Goal: Task Accomplishment & Management: Manage account settings

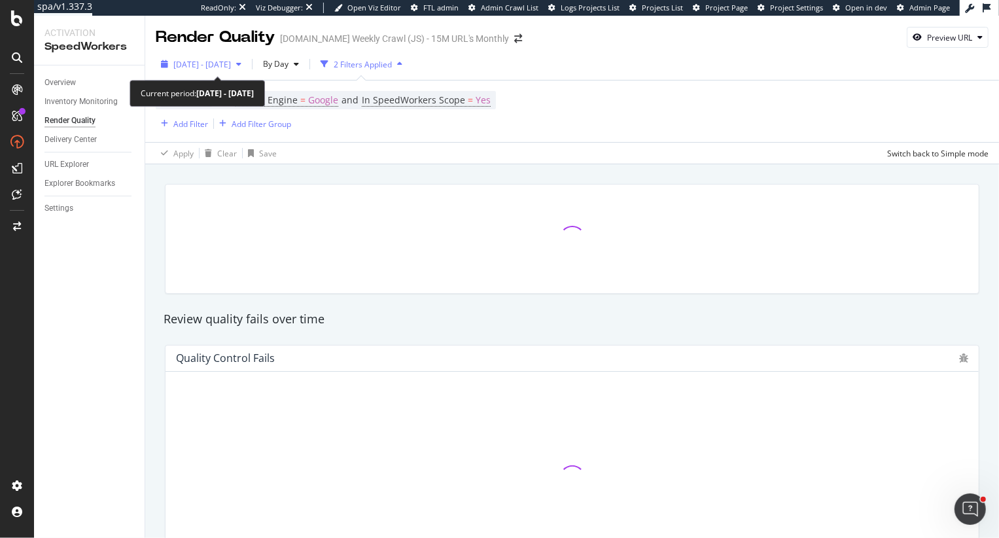
click at [220, 68] on span "[DATE] - [DATE]" at bounding box center [202, 64] width 58 height 11
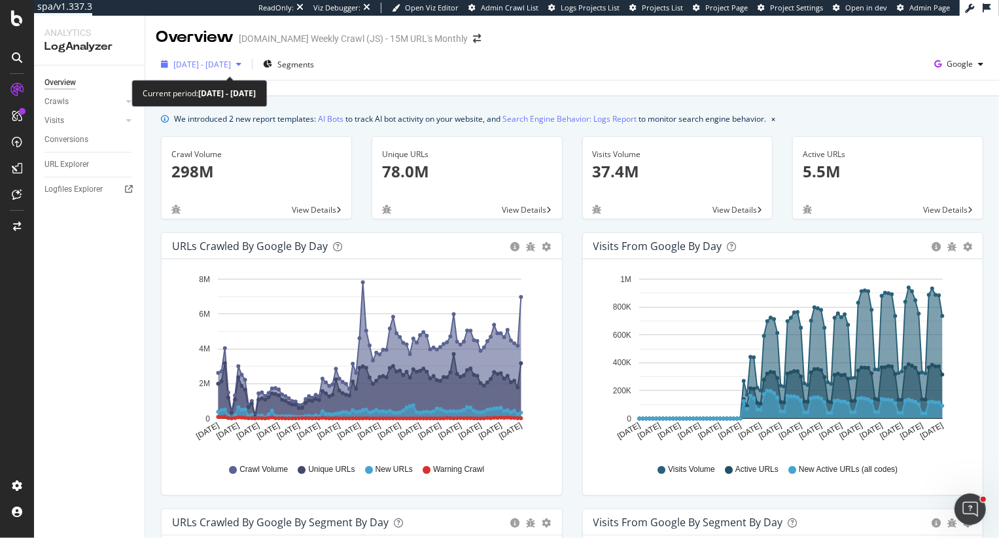
click at [231, 63] on span "2024 Nov. 30th - 2025 Feb. 28th" at bounding box center [202, 64] width 58 height 11
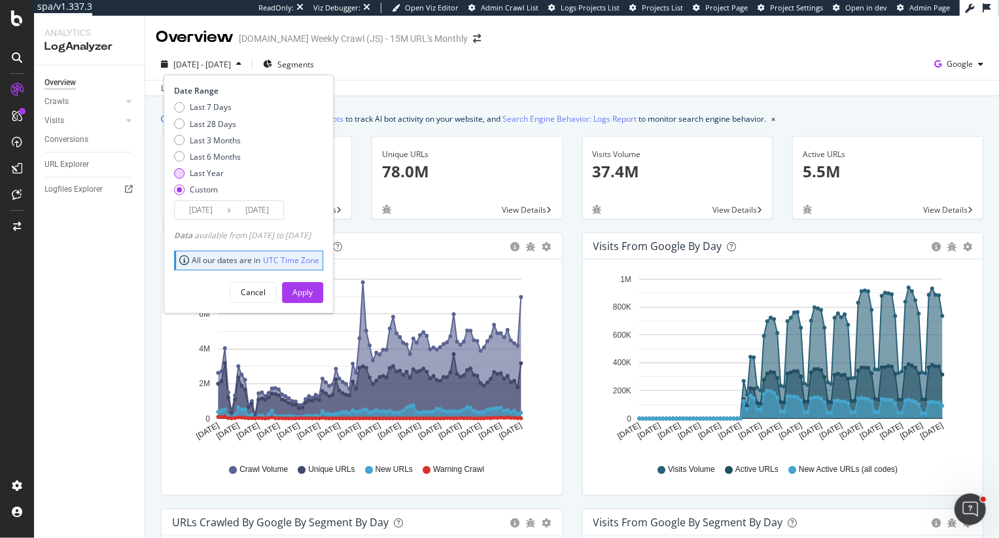
click at [215, 170] on div "Last Year" at bounding box center [207, 172] width 34 height 11
type input "2024/08/28"
type input "2025/08/27"
click at [323, 289] on button "Apply" at bounding box center [302, 292] width 41 height 21
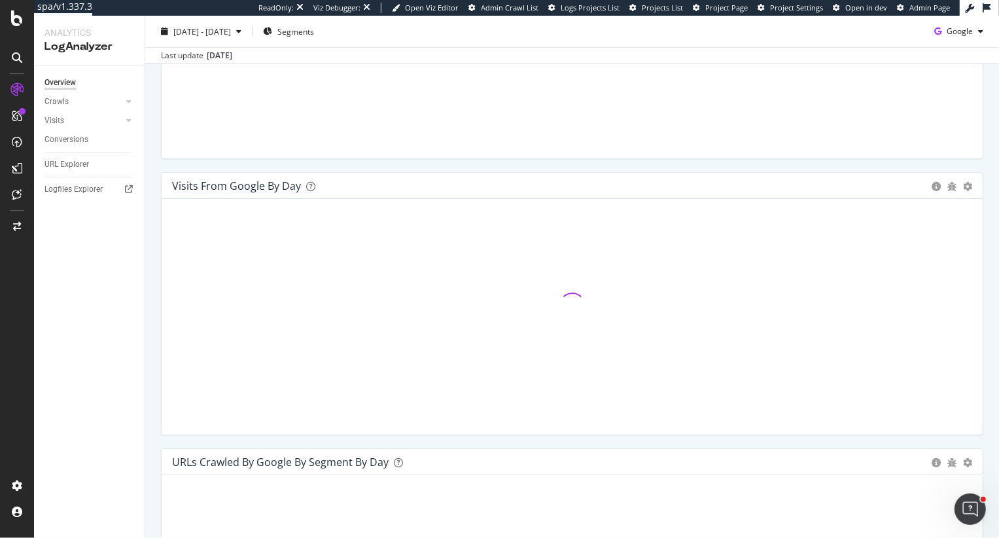
scroll to position [339, 0]
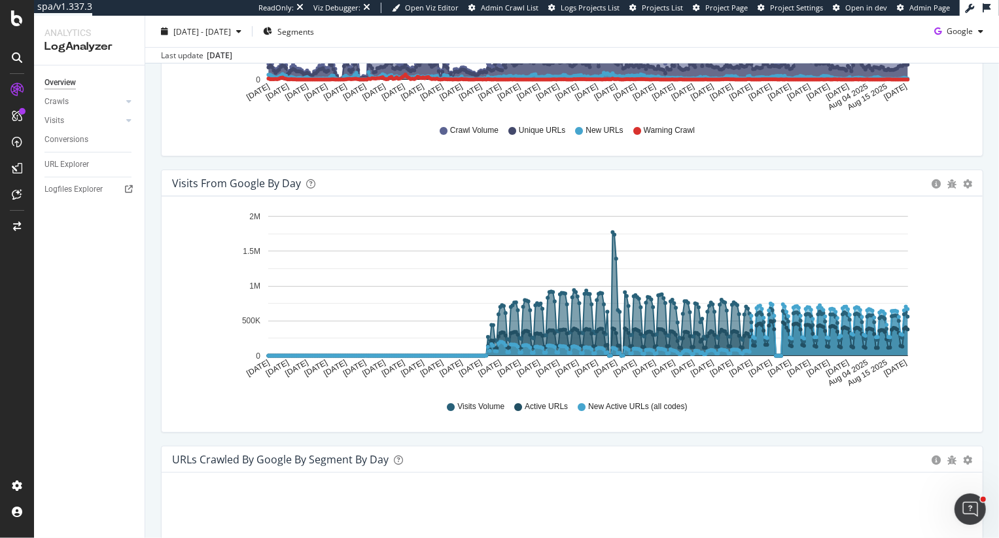
click at [143, 277] on div "Overview Crawls Daily Distribution Segments Distribution HTTP Codes Resources V…" at bounding box center [89, 301] width 111 height 472
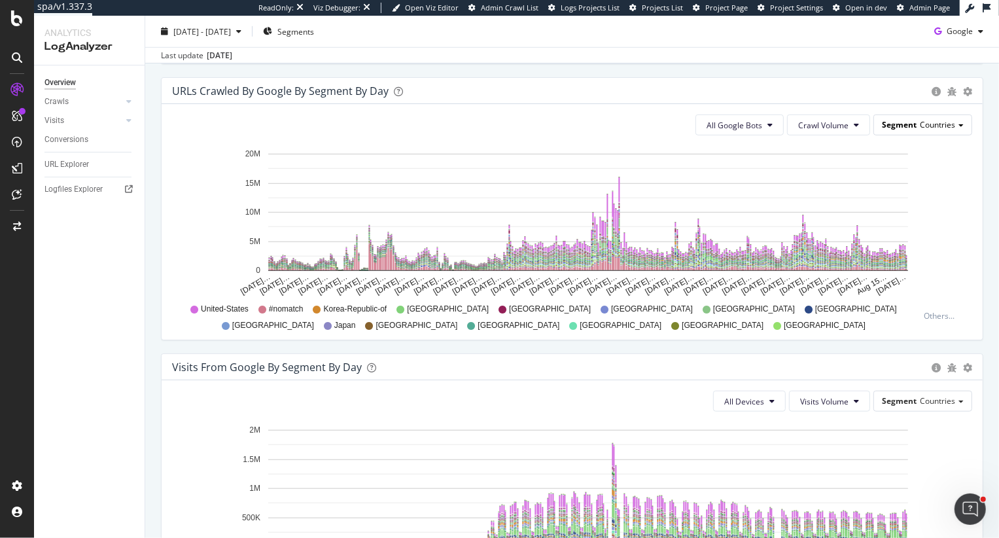
scroll to position [712, 0]
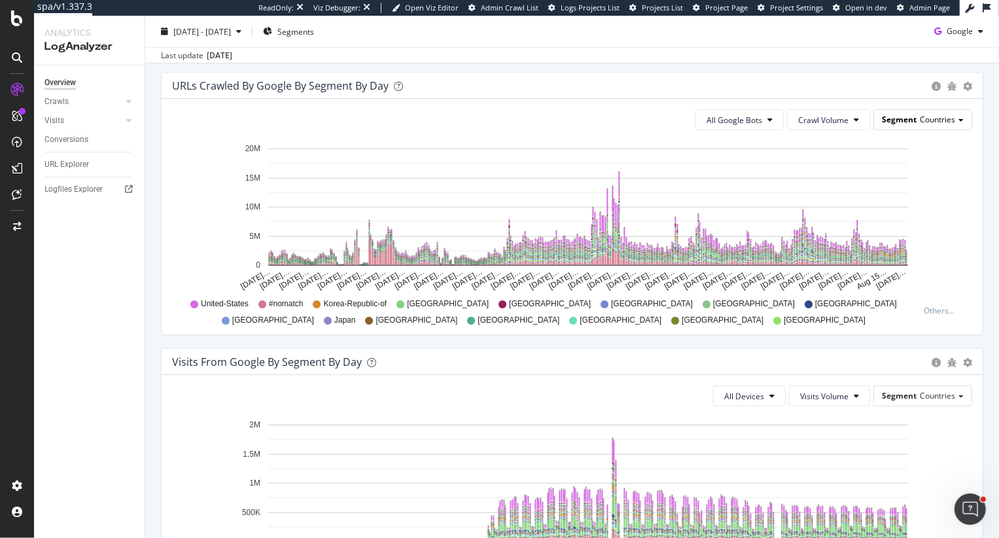
click at [922, 127] on div "Segment Countries" at bounding box center [922, 119] width 97 height 19
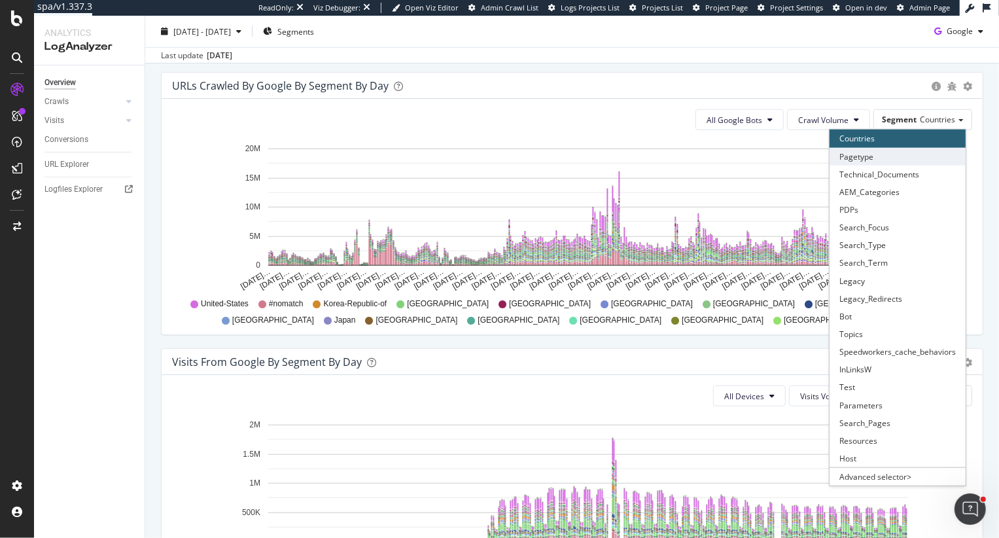
click at [903, 157] on div "Pagetype" at bounding box center [897, 157] width 136 height 18
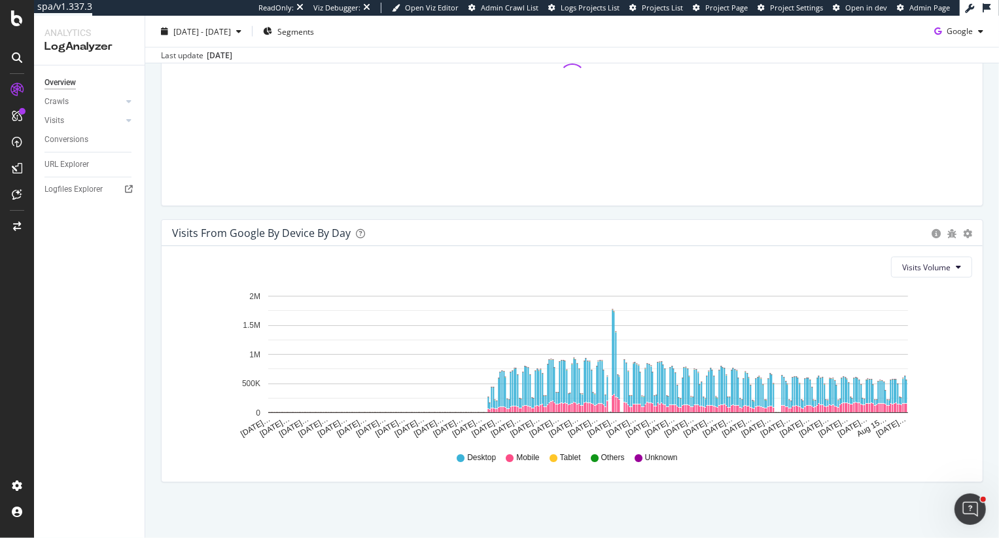
scroll to position [1396, 0]
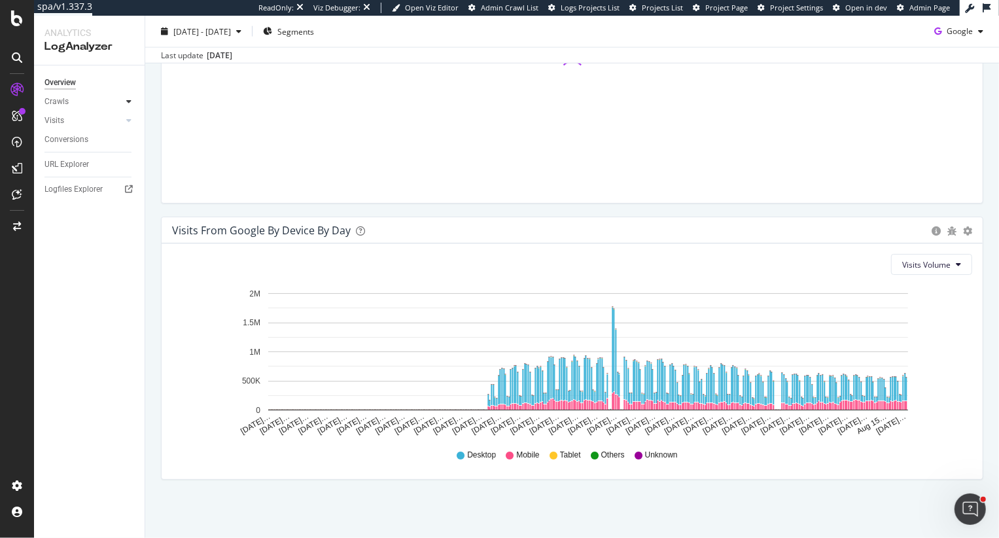
click at [128, 105] on icon at bounding box center [128, 101] width 5 height 8
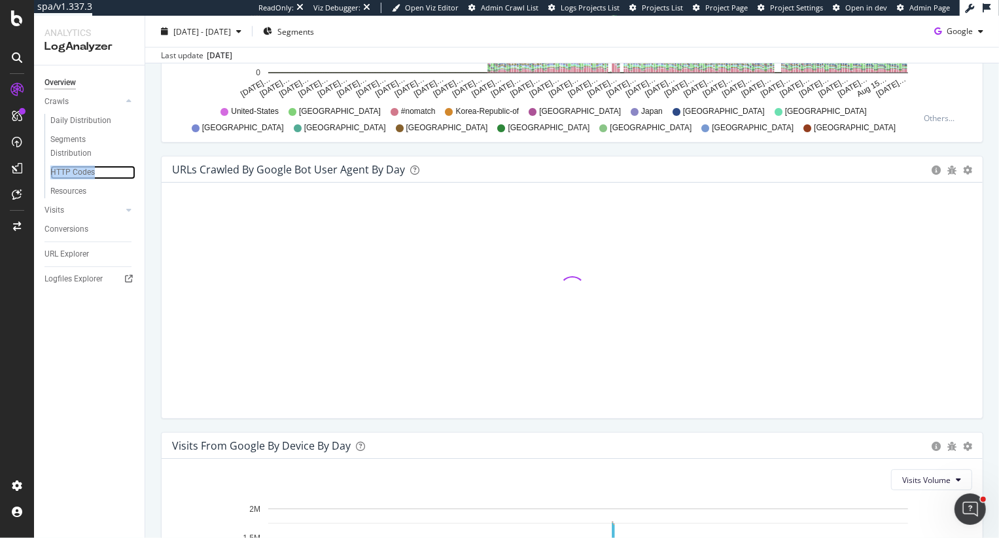
scroll to position [1096, 0]
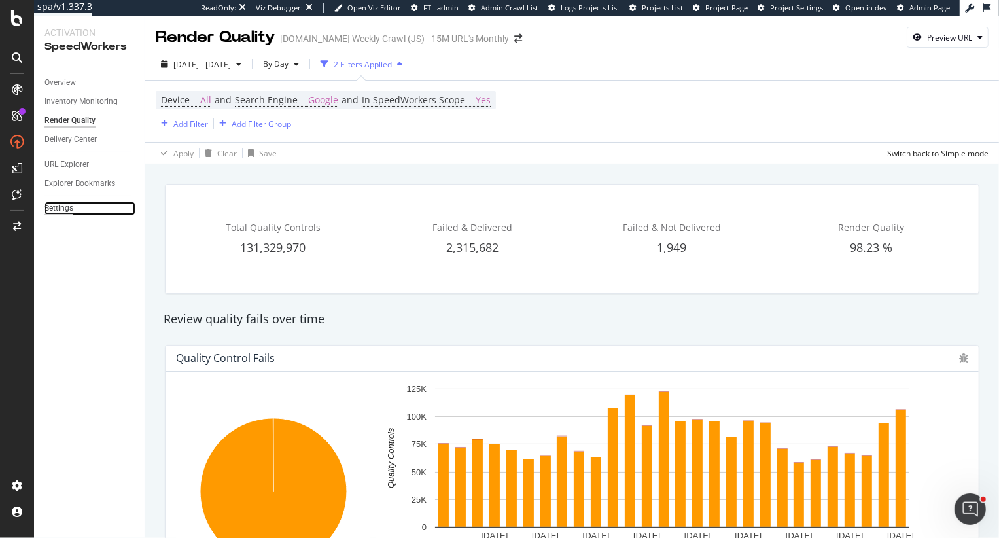
click at [54, 205] on div "Settings" at bounding box center [58, 208] width 29 height 14
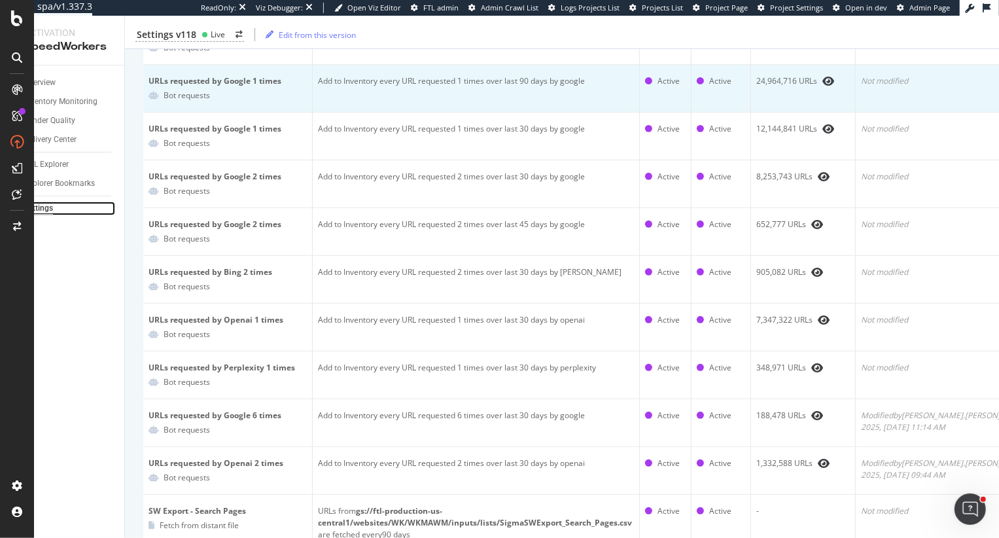
scroll to position [356, 0]
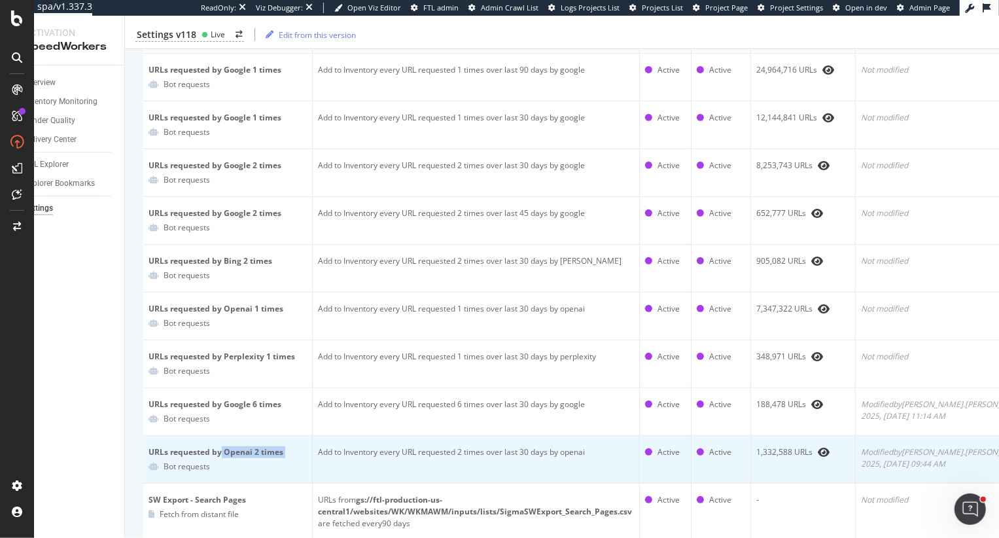
drag, startPoint x: 220, startPoint y: 449, endPoint x: 282, endPoint y: 458, distance: 62.1
click at [282, 458] on td "URLs requested by Openai 2 times Bot requests" at bounding box center [227, 460] width 169 height 48
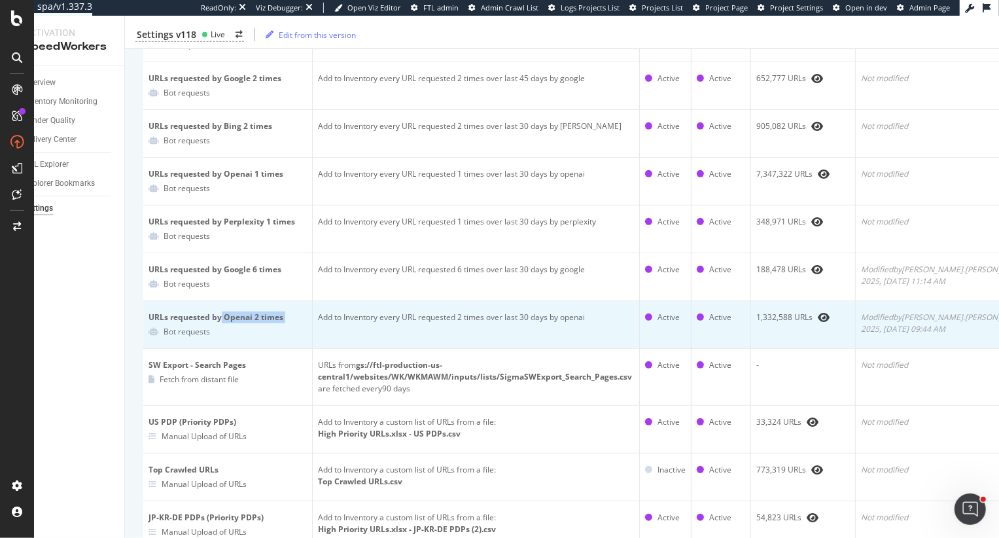
scroll to position [495, 0]
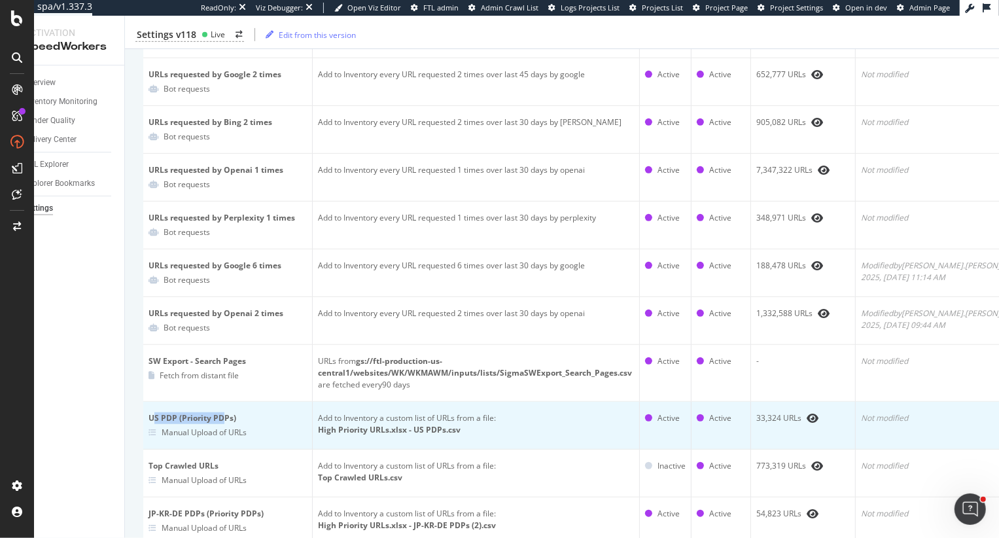
drag, startPoint x: 151, startPoint y: 417, endPoint x: 224, endPoint y: 421, distance: 73.4
click at [224, 421] on div "US PDP (Priority PDPs)" at bounding box center [227, 418] width 158 height 12
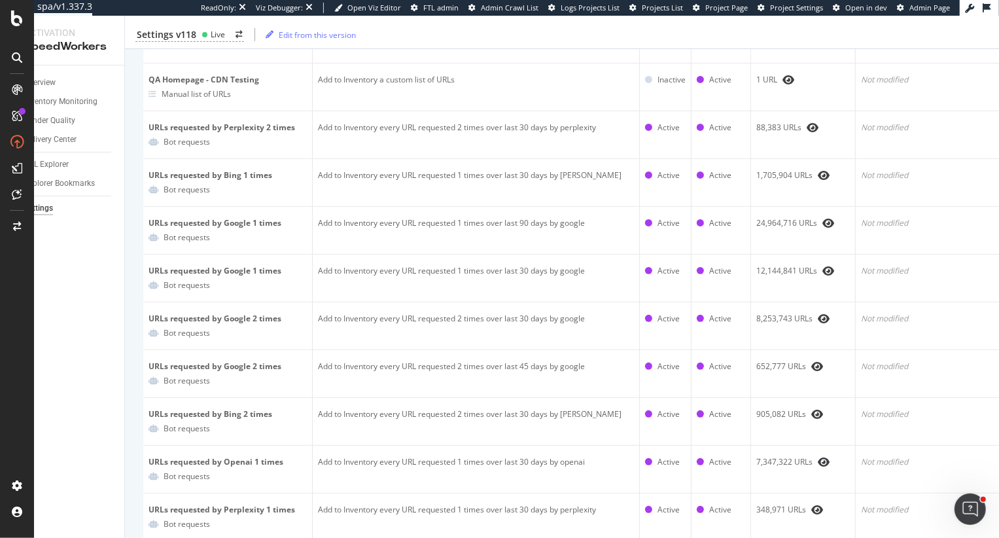
scroll to position [0, 0]
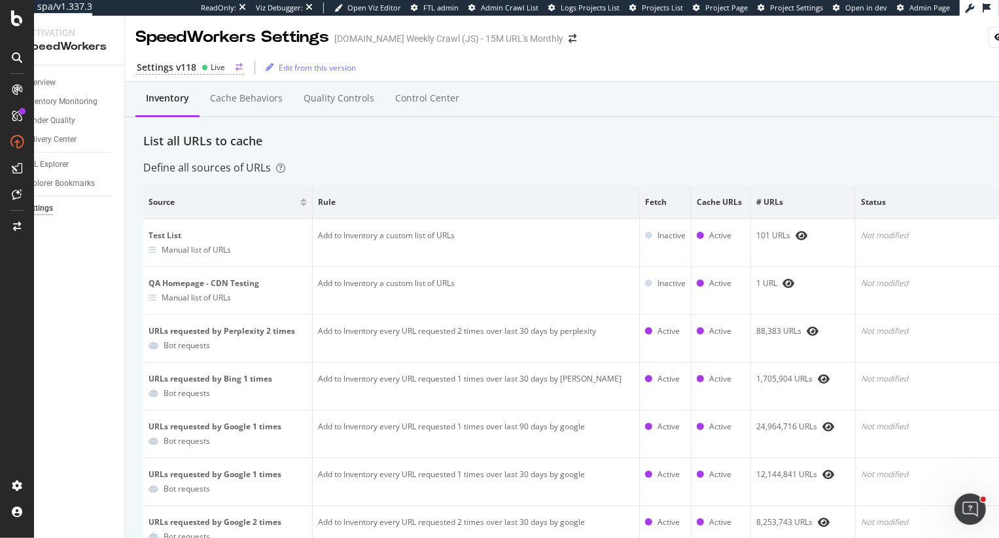
click at [182, 64] on div "Settings v118" at bounding box center [167, 67] width 60 height 13
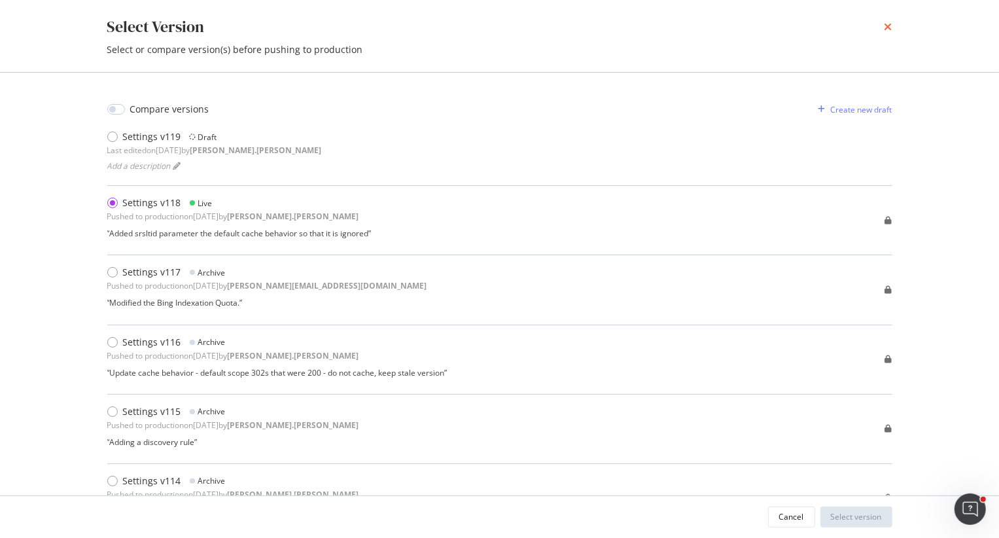
click at [886, 26] on icon "times" at bounding box center [888, 27] width 8 height 10
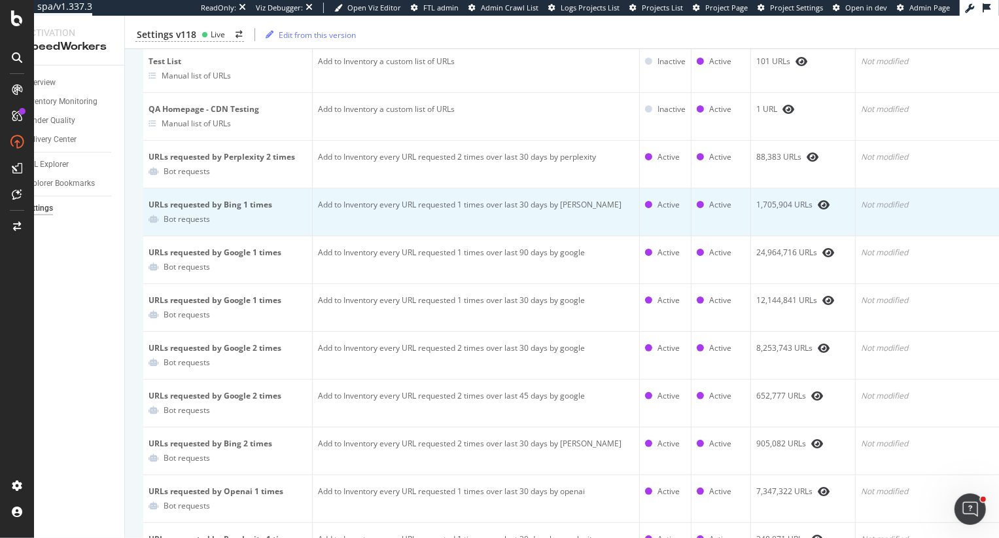
scroll to position [182, 0]
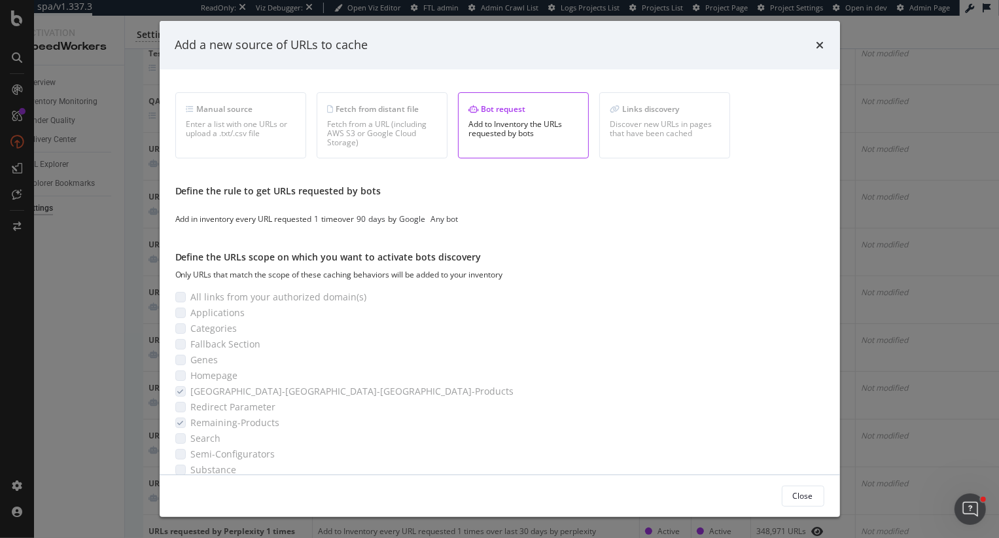
scroll to position [21, 0]
click at [855, 211] on div "Add a new source of URLs to cache Select a source type Manual source Enter a li…" at bounding box center [499, 269] width 999 height 538
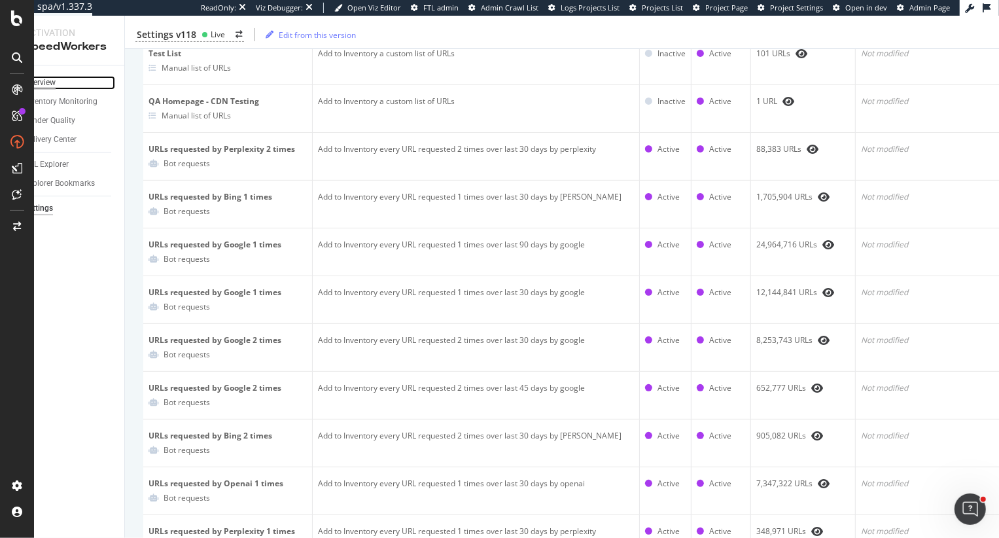
click at [46, 80] on div "Overview" at bounding box center [39, 83] width 31 height 14
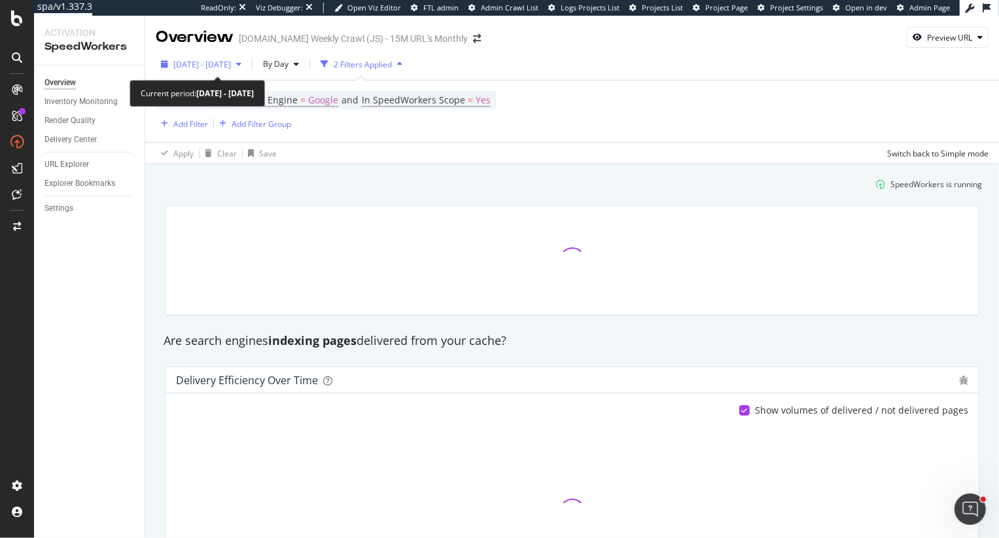
click at [212, 59] on span "2025 Jul. 17th - Aug. 13th" at bounding box center [202, 64] width 58 height 11
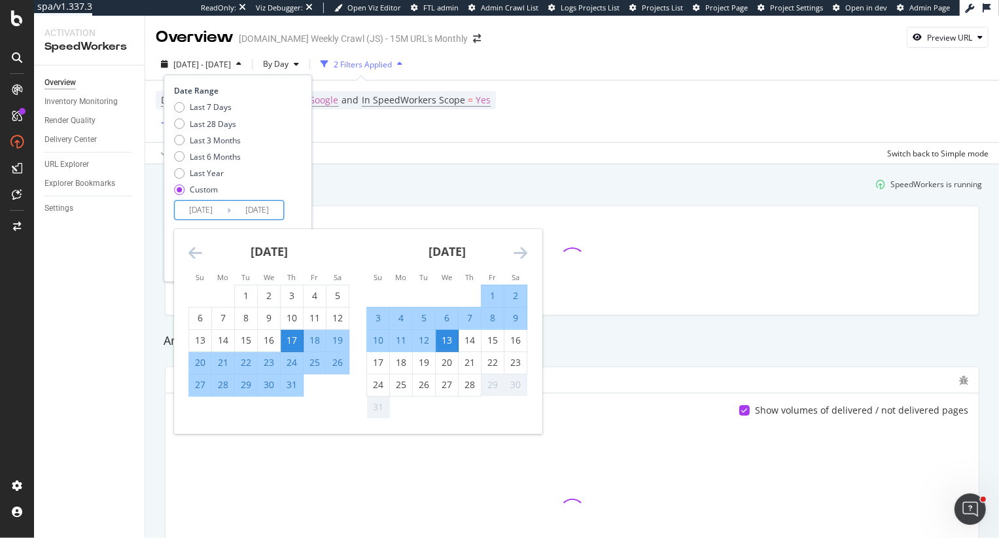
click at [192, 209] on input "2025/07/17" at bounding box center [201, 210] width 52 height 18
click at [194, 254] on icon "Move backward to switch to the previous month." at bounding box center [195, 253] width 14 height 16
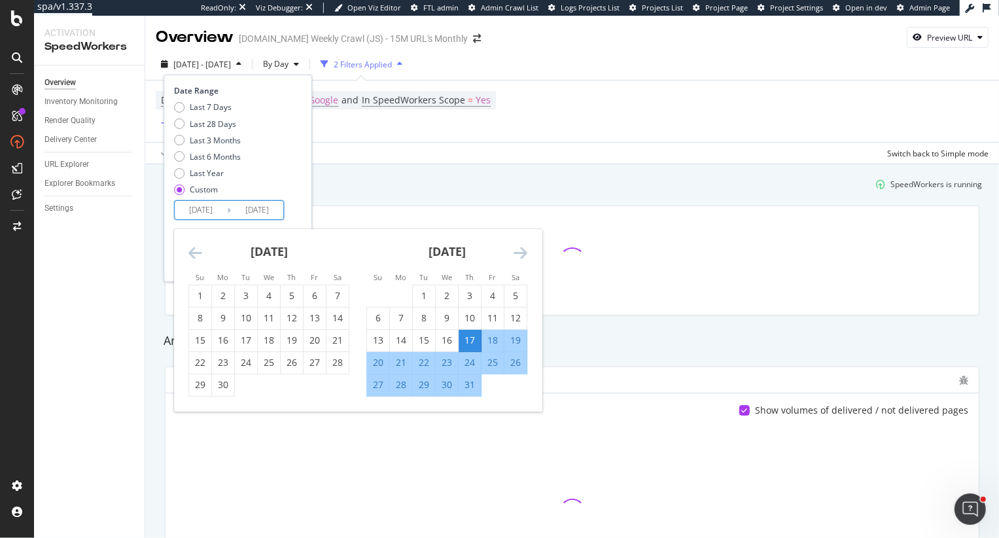
click at [194, 254] on icon "Move backward to switch to the previous month." at bounding box center [195, 253] width 14 height 16
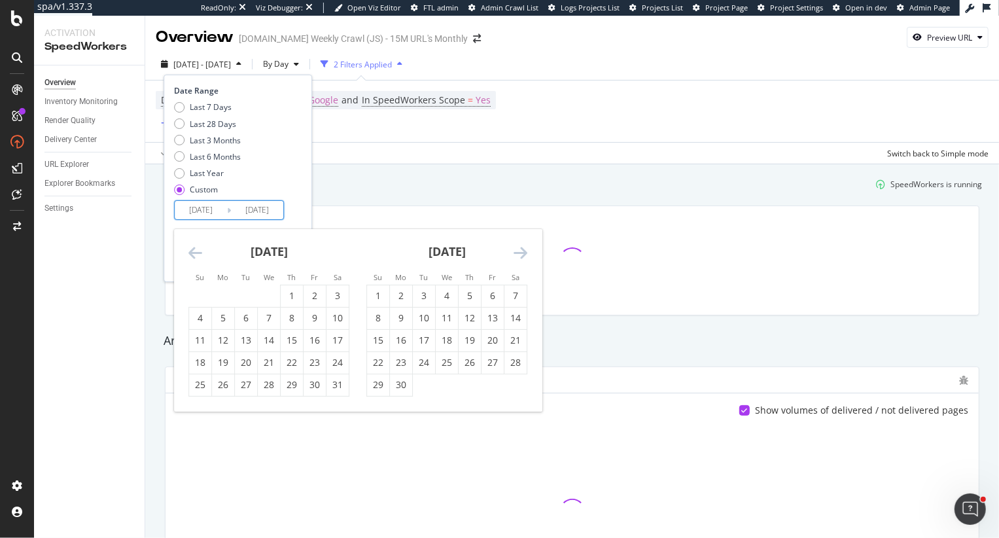
click at [194, 254] on icon "Move backward to switch to the previous month." at bounding box center [195, 253] width 14 height 16
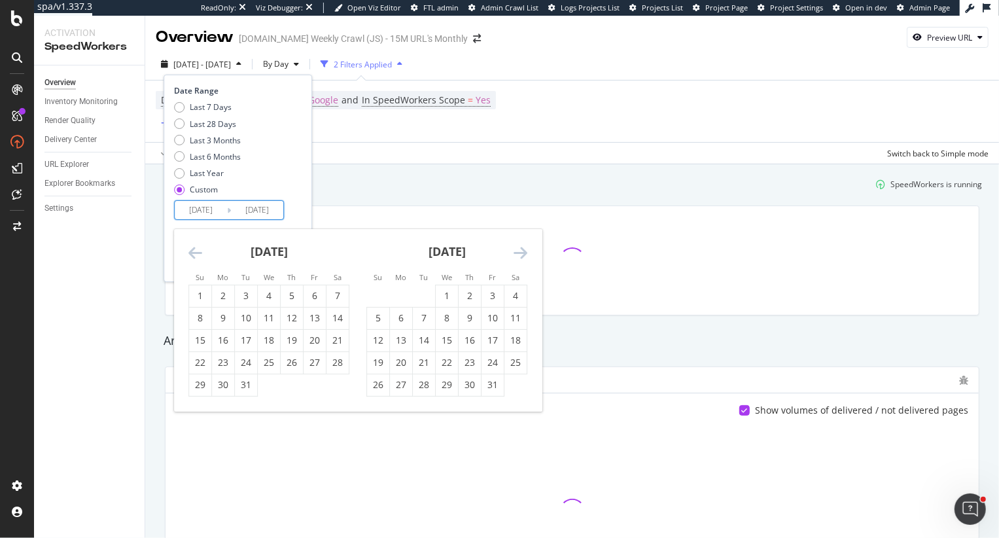
click at [194, 254] on icon "Move backward to switch to the previous month." at bounding box center [195, 253] width 14 height 16
click at [199, 294] on div "1" at bounding box center [200, 295] width 22 height 13
type input "2024/09/01"
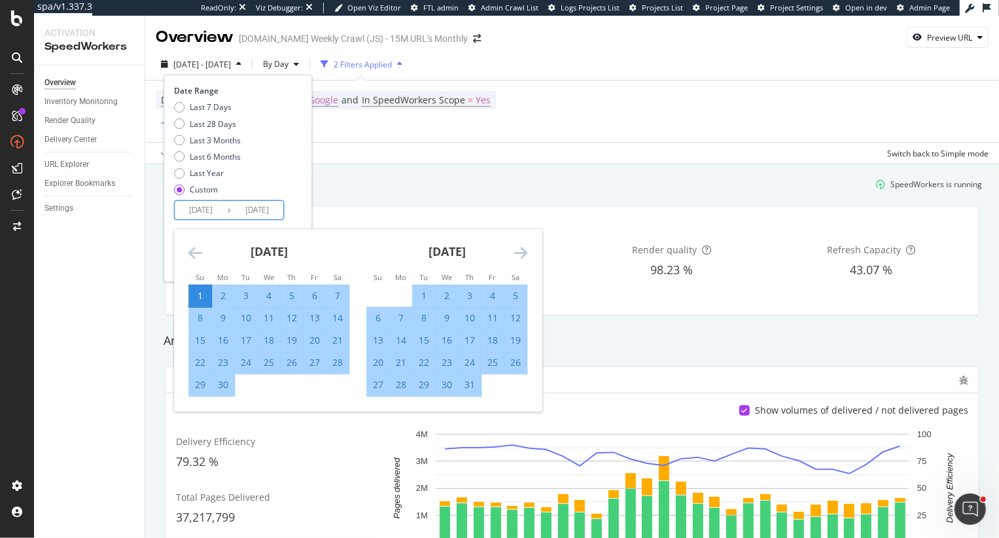
click at [294, 160] on div "Last 7 Days Last 28 Days Last 3 Months Last 6 Months Last Year Custom" at bounding box center [236, 150] width 124 height 99
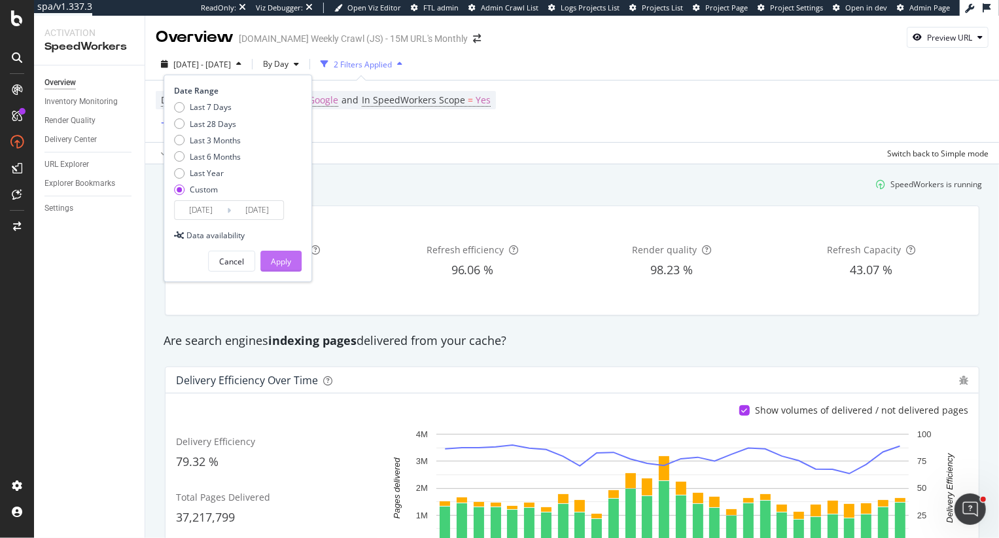
click at [290, 265] on div "Apply" at bounding box center [281, 261] width 20 height 11
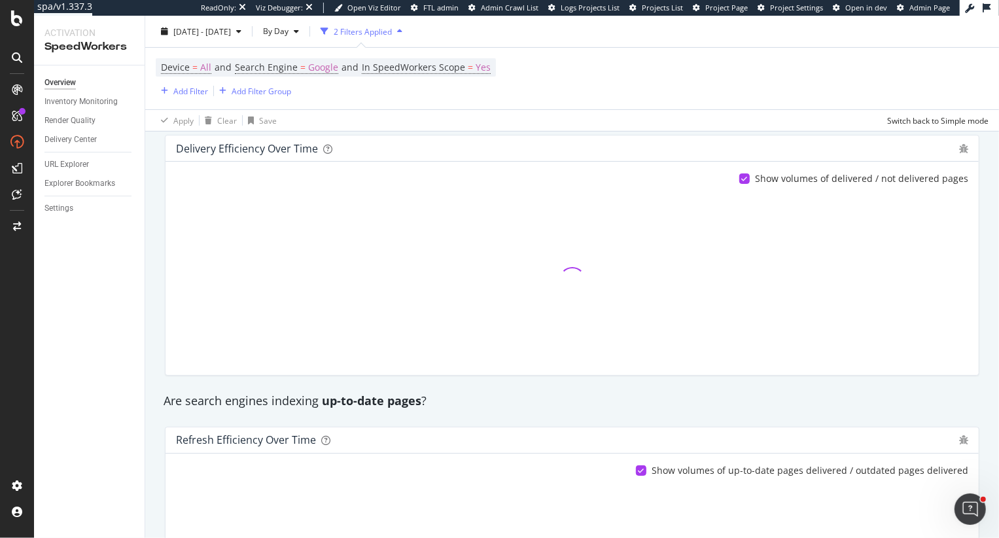
scroll to position [230, 0]
